Goal: Task Accomplishment & Management: Use online tool/utility

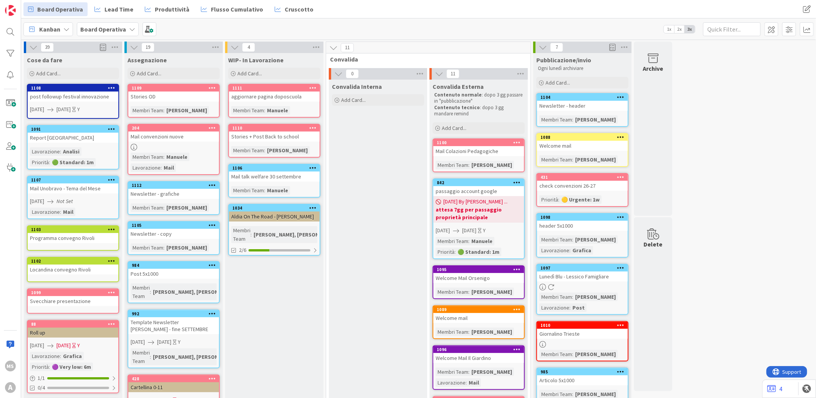
click at [240, 81] on div "WIP- In Lavorazione Add Card... 1111 aggiornare pagina doposcuola Membri Team :…" at bounding box center [274, 380] width 98 height 654
click at [245, 74] on span "Add Card..." at bounding box center [249, 73] width 25 height 7
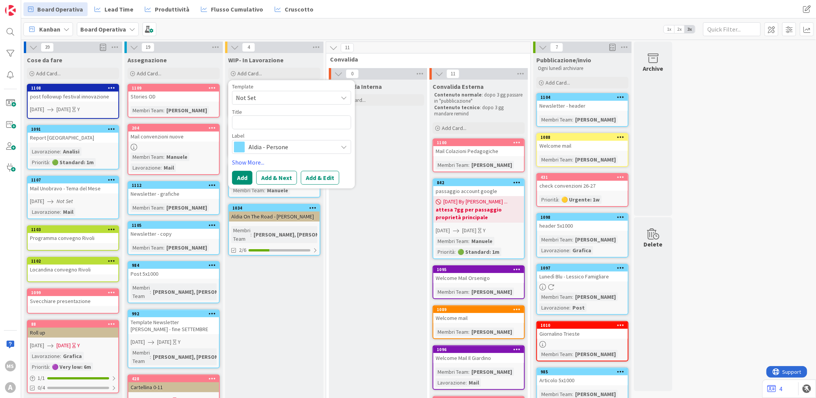
click at [276, 98] on span "Not Set" at bounding box center [284, 98] width 96 height 10
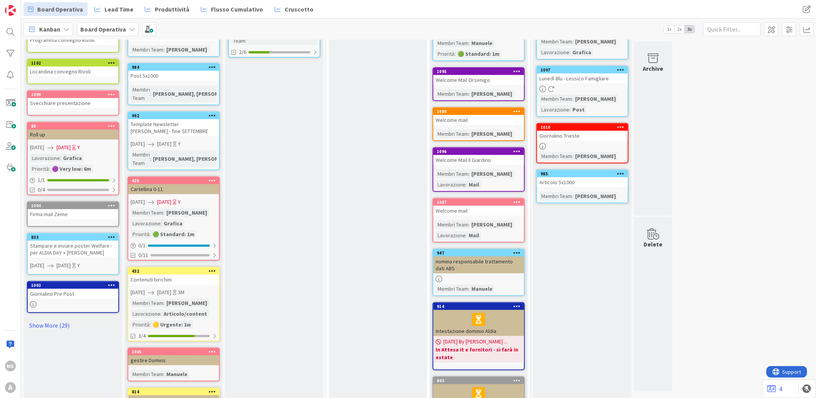
scroll to position [213, 0]
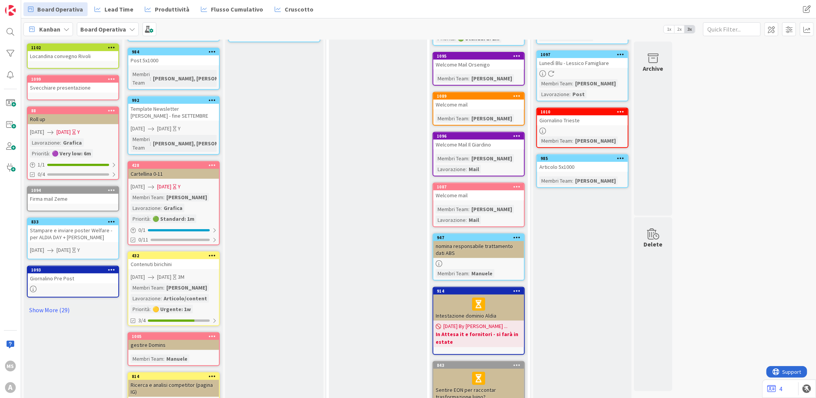
click at [325, 275] on div "11 Convalida 0 Convalida Interna Add Card... 11 Convalida Esterna Contenuto nor…" at bounding box center [428, 163] width 207 height 670
